Goal: Task Accomplishment & Management: Use online tool/utility

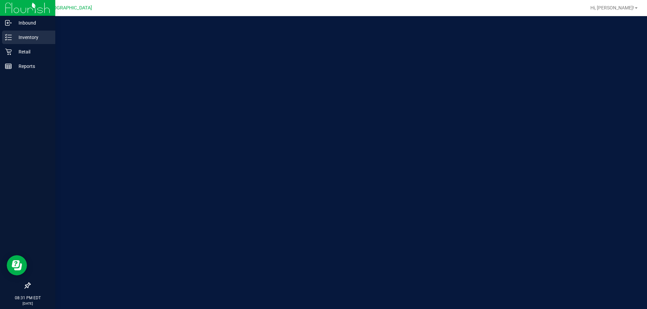
click at [24, 38] on p "Inventory" at bounding box center [32, 37] width 40 height 8
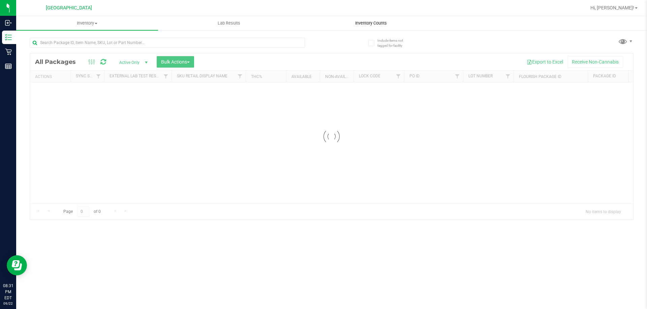
click at [351, 19] on uib-tab-heading "Inventory Counts" at bounding box center [370, 23] width 141 height 13
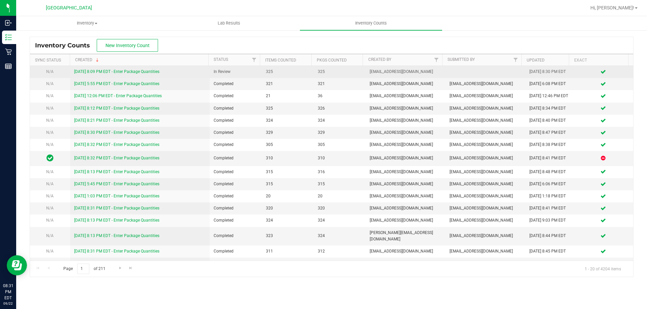
click at [135, 70] on link "[DATE] 8:09 PM EDT - Enter Package Quantities" at bounding box center [116, 71] width 85 height 5
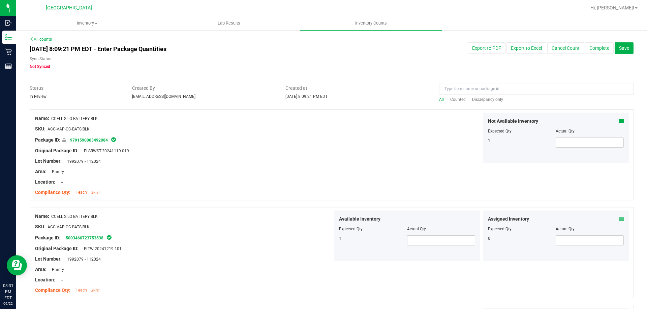
click at [480, 100] on span "Discrepancy only" at bounding box center [487, 99] width 31 height 5
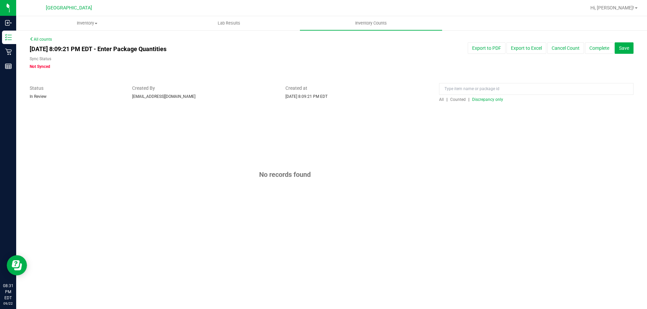
click at [490, 99] on span "Discrepancy only" at bounding box center [487, 99] width 31 height 5
click at [629, 48] on button "Save" at bounding box center [623, 47] width 19 height 11
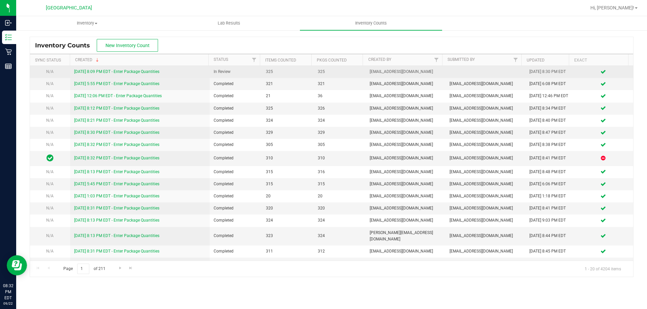
click at [158, 70] on link "[DATE] 8:09 PM EDT - Enter Package Quantities" at bounding box center [116, 71] width 85 height 5
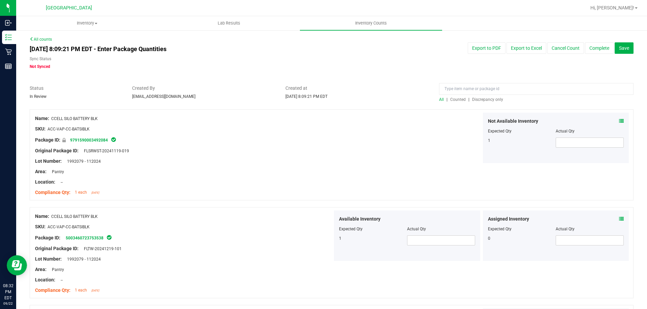
click at [480, 98] on span "Discrepancy only" at bounding box center [487, 99] width 31 height 5
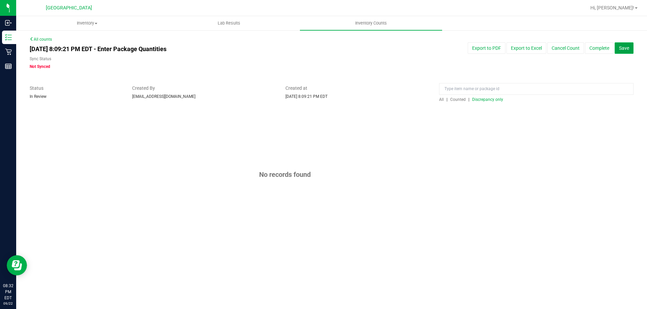
click at [625, 44] on button "Save" at bounding box center [623, 47] width 19 height 11
